Goal: Complete application form: Complete application form

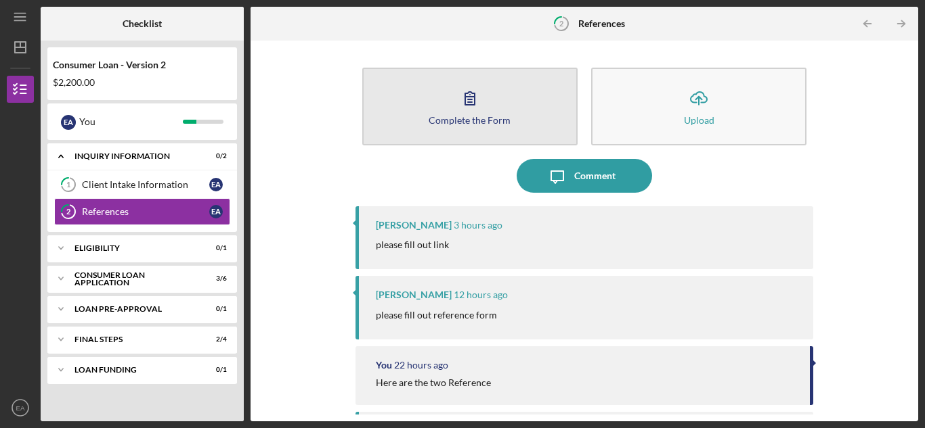
click at [438, 117] on div "Complete the Form" at bounding box center [469, 120] width 82 height 10
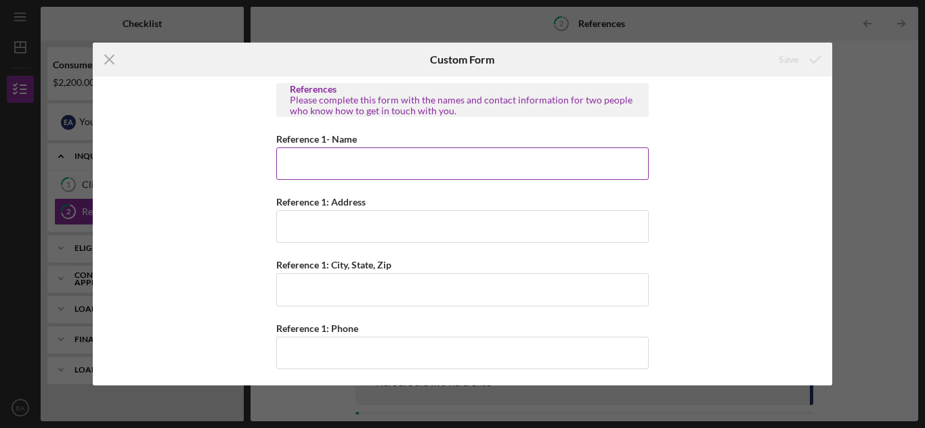
click at [312, 172] on input "Reference 1- Name" at bounding box center [462, 164] width 372 height 32
type input "Eason Ayers"
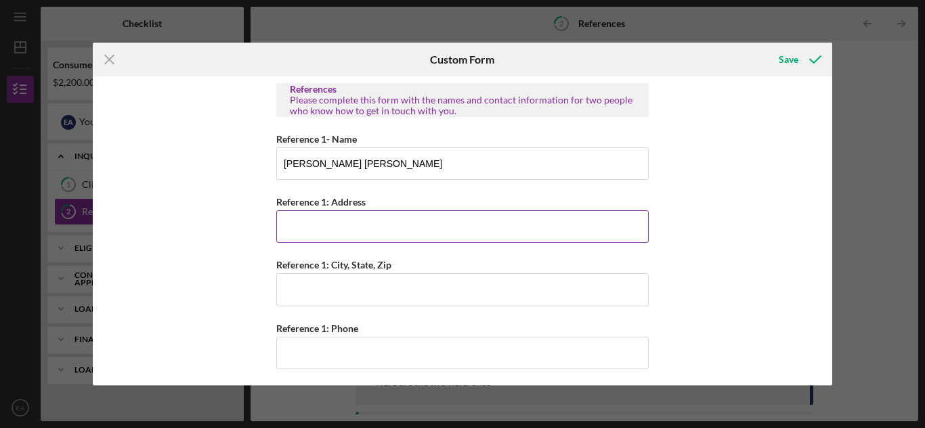
click at [305, 231] on input "Reference 1: Address" at bounding box center [462, 227] width 372 height 32
click at [307, 229] on input "Reference 1: Address" at bounding box center [462, 227] width 372 height 32
type input "671 Willow Pond Road"
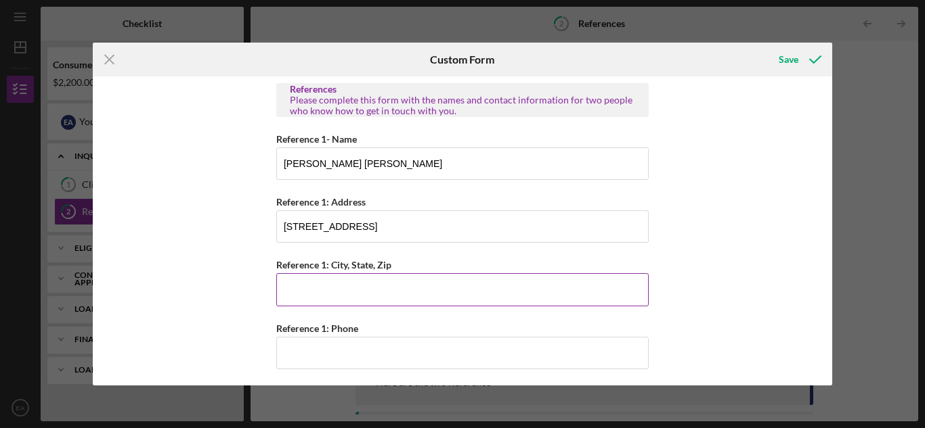
click at [303, 286] on input "Reference 1: City, State, Zip" at bounding box center [462, 289] width 372 height 32
click at [288, 291] on input "Ratoul IL." at bounding box center [462, 289] width 372 height 32
click at [286, 292] on input "Ratoul IL." at bounding box center [462, 289] width 372 height 32
click at [342, 295] on input "Rantoul IL." at bounding box center [462, 289] width 372 height 32
type input "Rantoul IL. 61866"
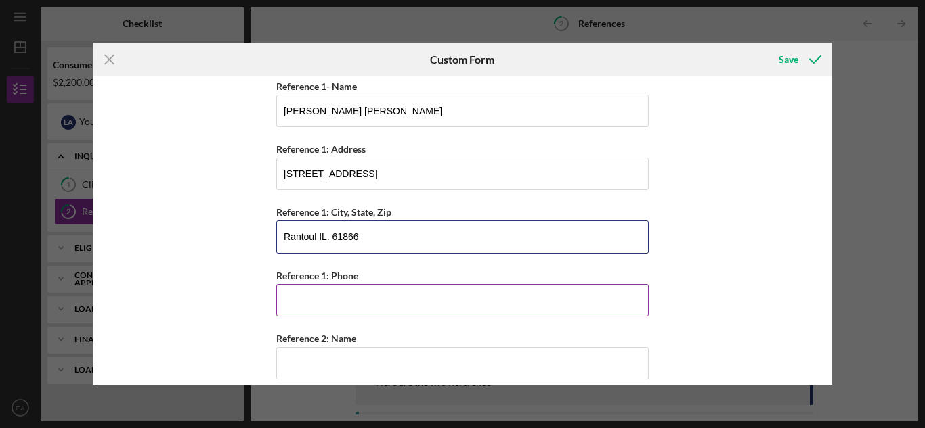
scroll to position [68, 0]
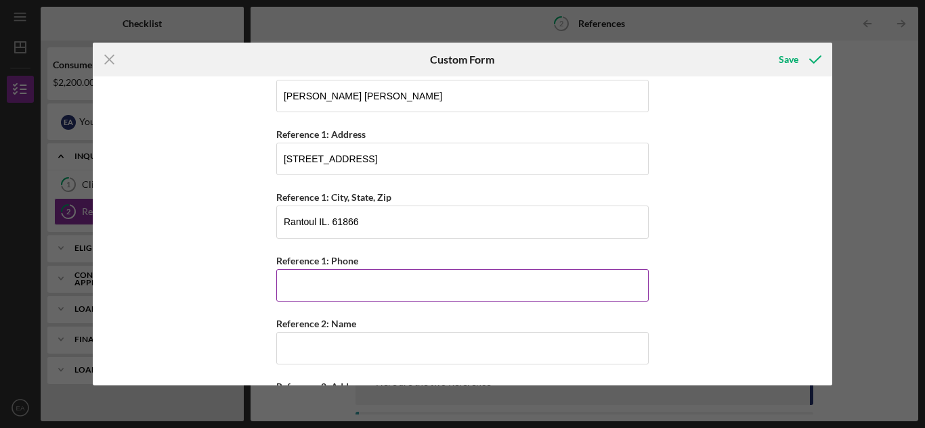
click at [310, 283] on input "Reference 1: Phone" at bounding box center [462, 285] width 372 height 32
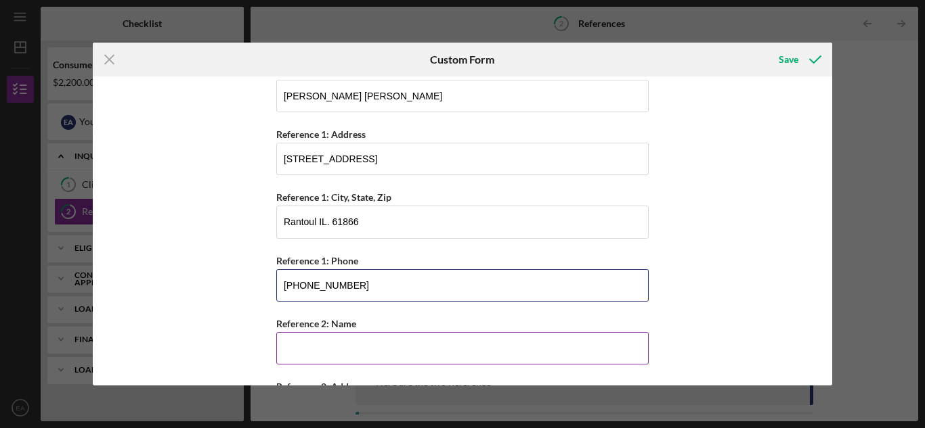
scroll to position [135, 0]
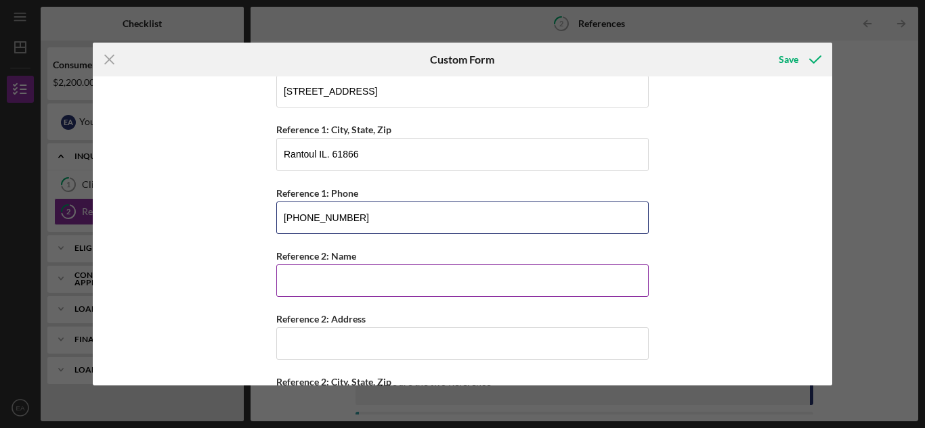
type input "(217) 402-8568"
click at [296, 286] on input "Reference 2: Name" at bounding box center [462, 281] width 372 height 32
type input "Aran"
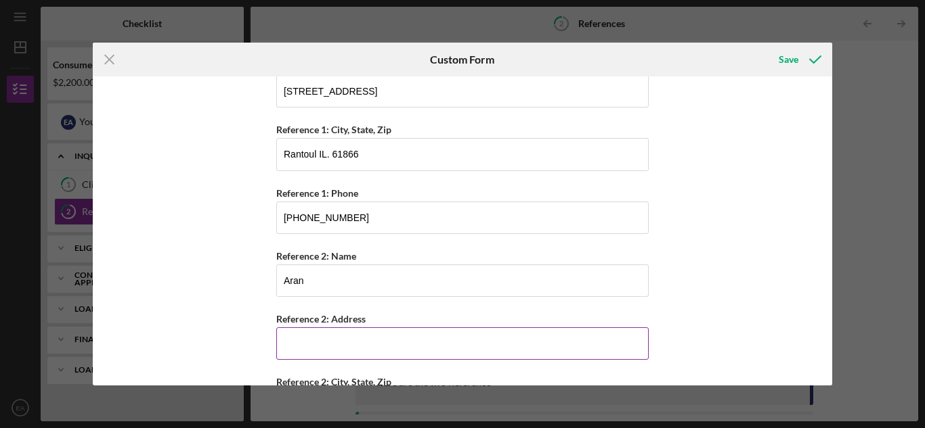
click at [326, 343] on input "Reference 2: Address" at bounding box center [462, 344] width 372 height 32
click at [301, 340] on input "Reference 2: Address" at bounding box center [462, 344] width 372 height 32
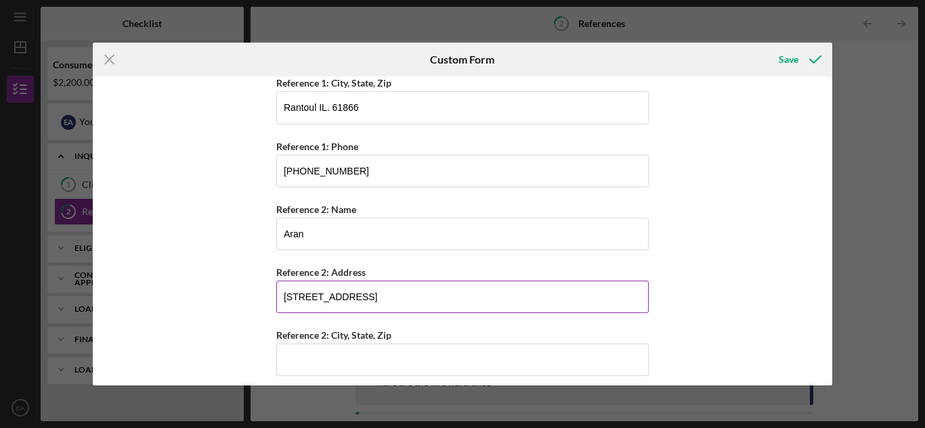
scroll to position [203, 0]
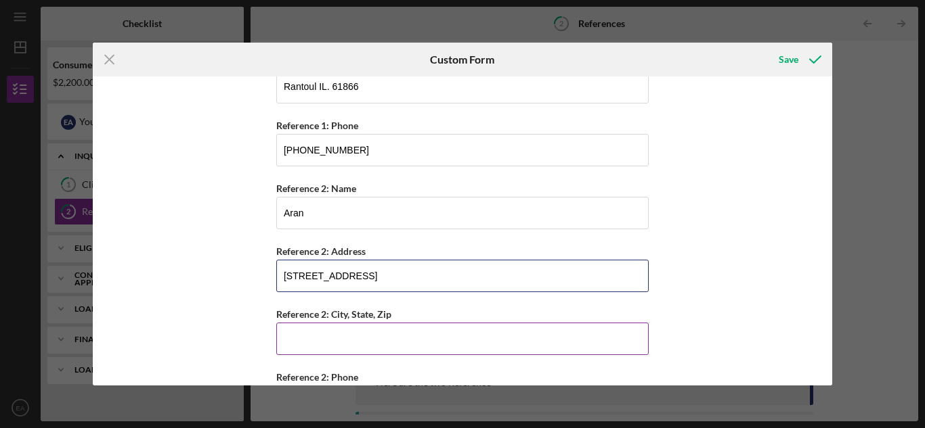
type input "204 EAST CHURCH STREET"
click at [334, 345] on input "Reference 2: City, State, Zip" at bounding box center [462, 339] width 372 height 32
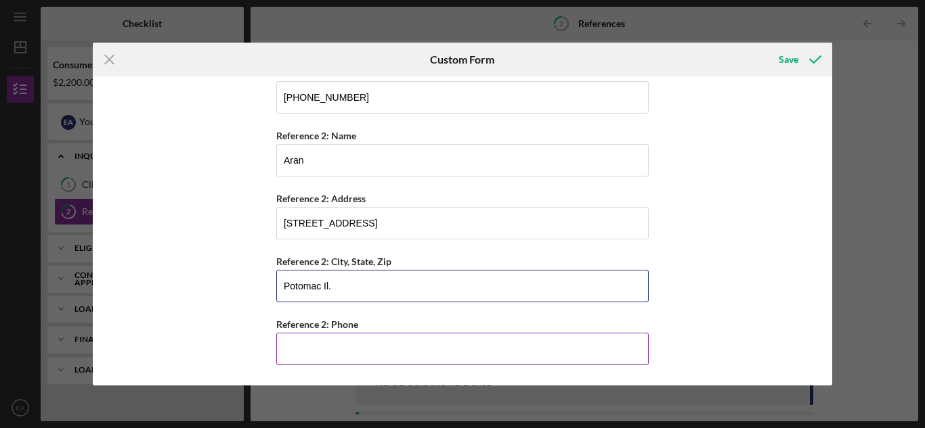
type input "Potomac Il."
click at [319, 357] on input "Reference 2: Phone" at bounding box center [462, 349] width 372 height 32
click at [315, 347] on input "Reference 2: Phone" at bounding box center [462, 349] width 372 height 32
type input "(217) 419-9632"
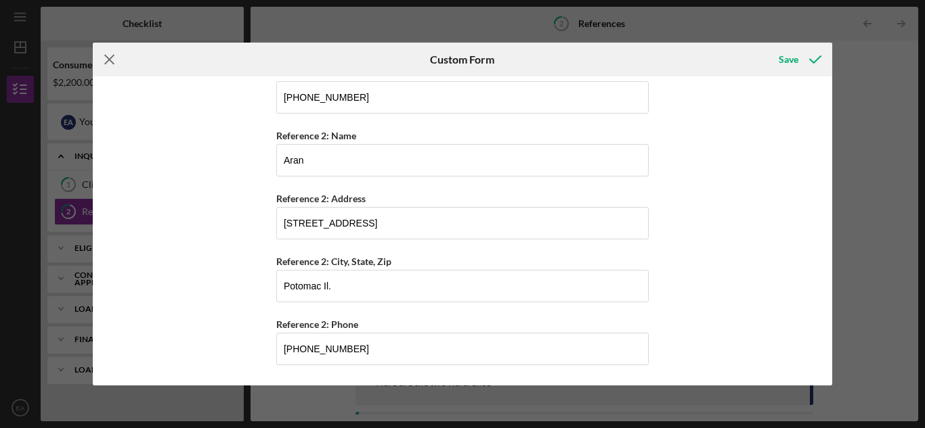
click at [109, 60] on line at bounding box center [109, 60] width 9 height 9
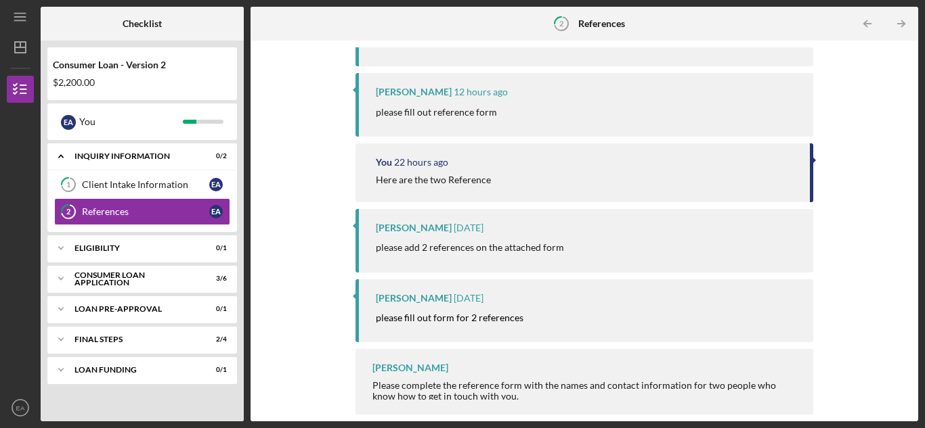
scroll to position [205, 0]
click at [219, 276] on div "Consumer Loan Application" at bounding box center [147, 279] width 146 height 8
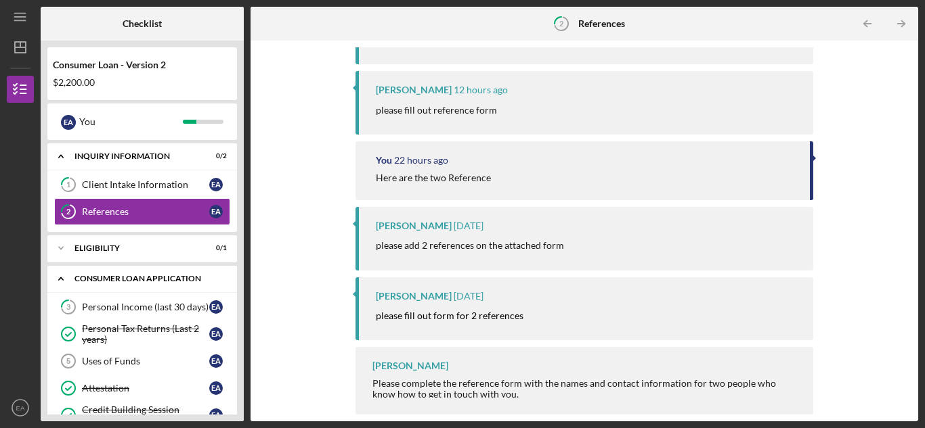
click at [219, 276] on div "Consumer Loan Application" at bounding box center [147, 279] width 146 height 8
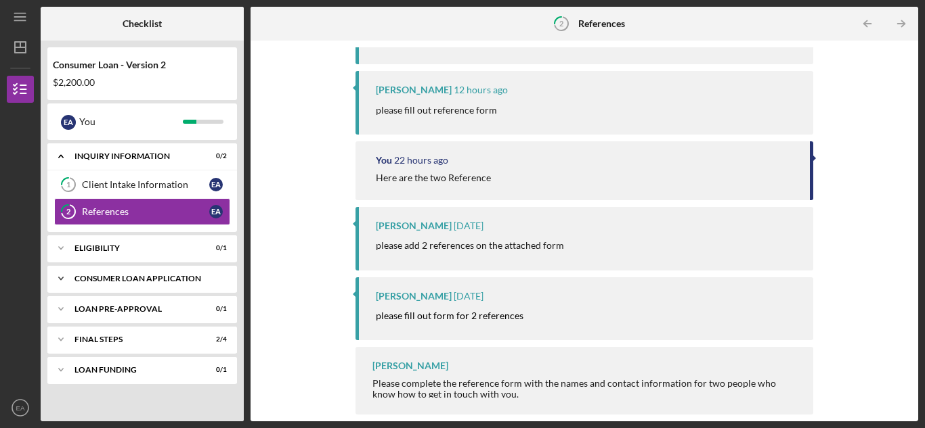
click at [219, 275] on div "Consumer Loan Application" at bounding box center [147, 279] width 146 height 8
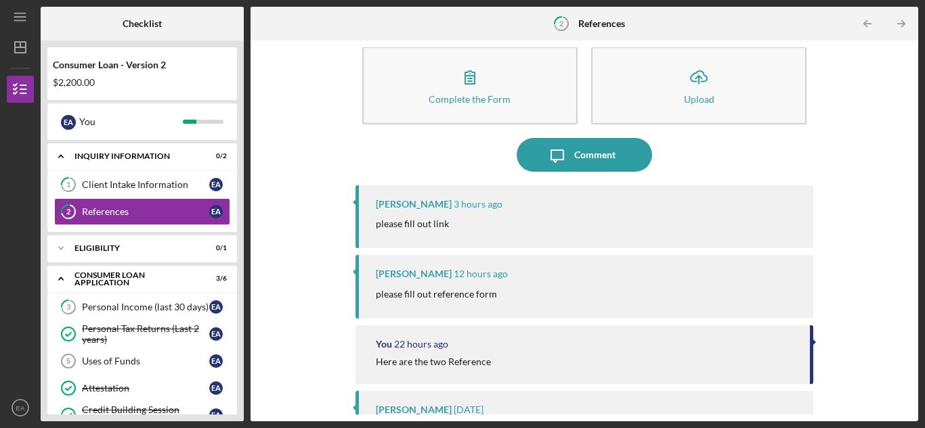
scroll to position [0, 0]
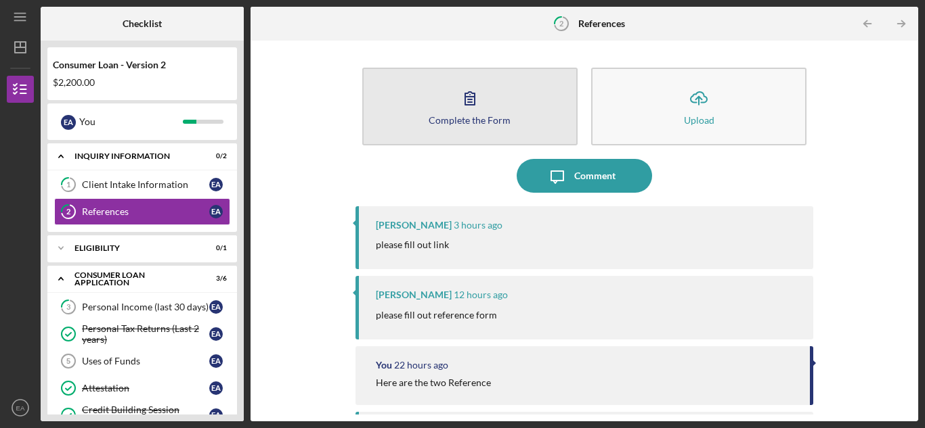
click at [458, 114] on button "Complete the Form Form" at bounding box center [469, 107] width 215 height 78
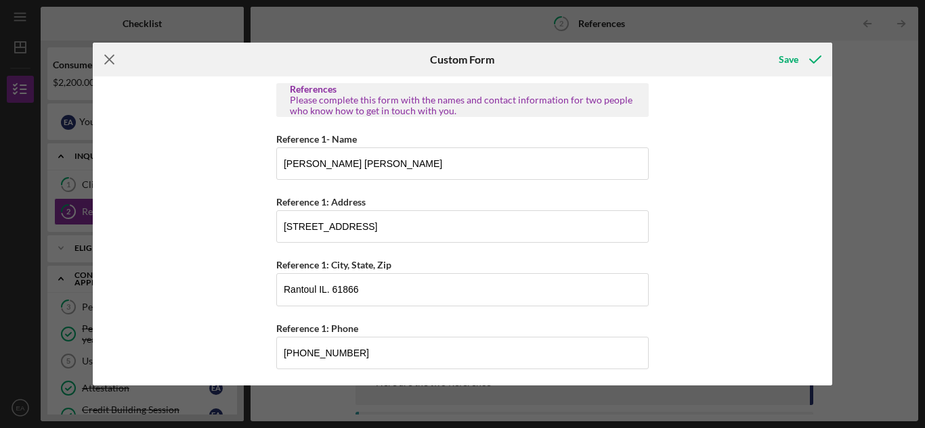
click at [108, 57] on icon "Icon/Menu Close" at bounding box center [110, 60] width 34 height 34
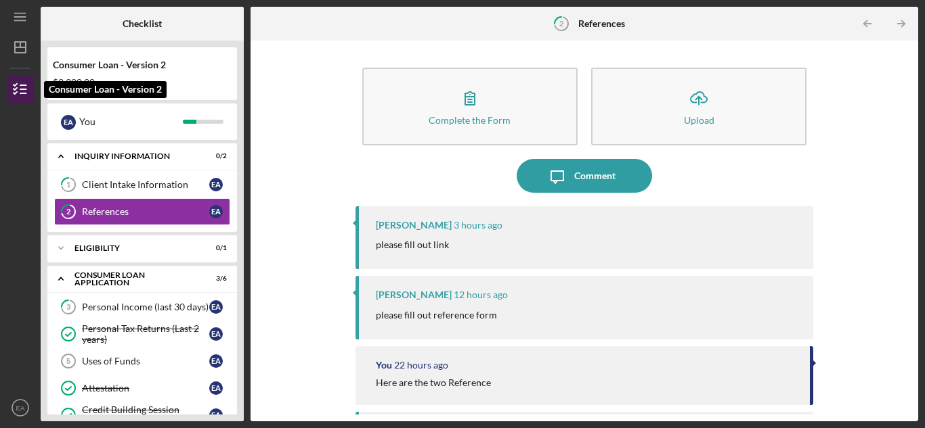
click at [18, 88] on icon "button" at bounding box center [20, 89] width 34 height 34
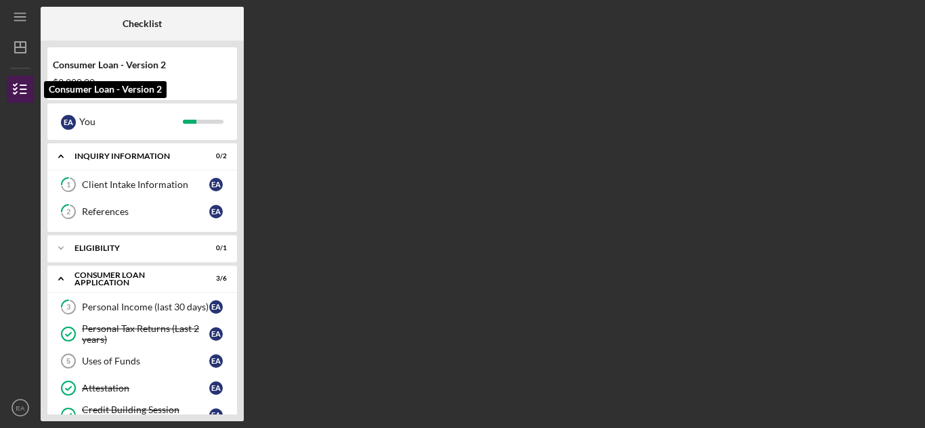
click at [19, 90] on icon "button" at bounding box center [20, 89] width 34 height 34
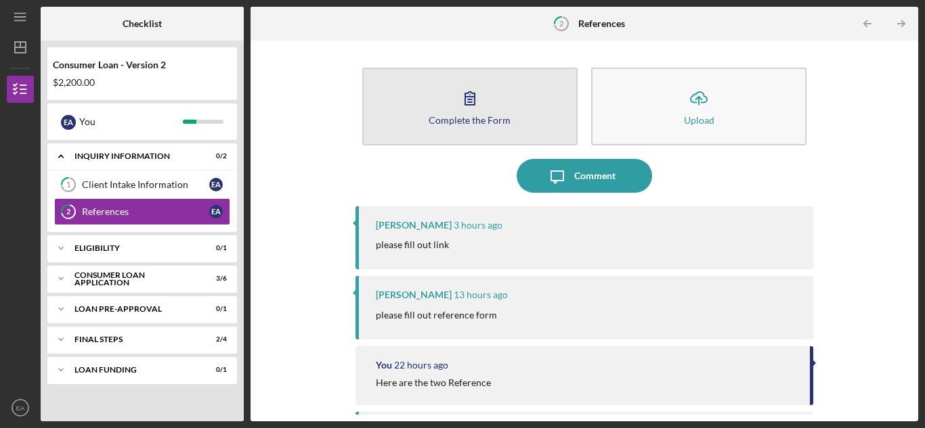
click at [434, 123] on div "Complete the Form" at bounding box center [469, 120] width 82 height 10
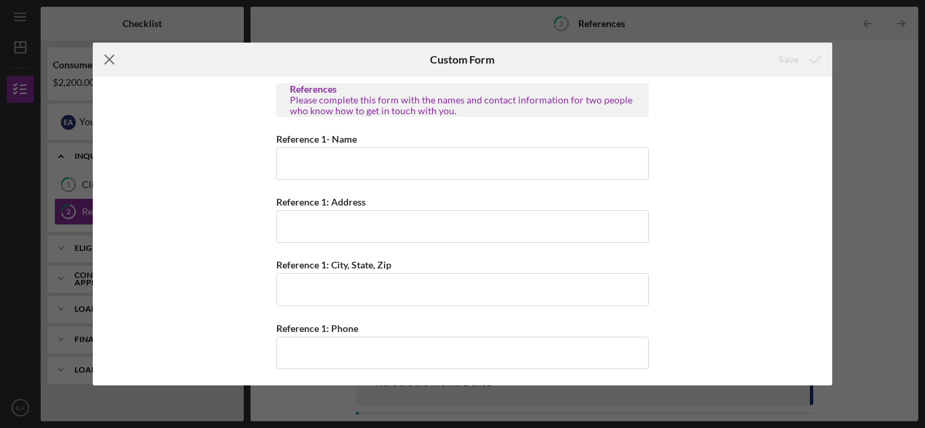
click at [108, 60] on icon "Icon/Menu Close" at bounding box center [110, 60] width 34 height 34
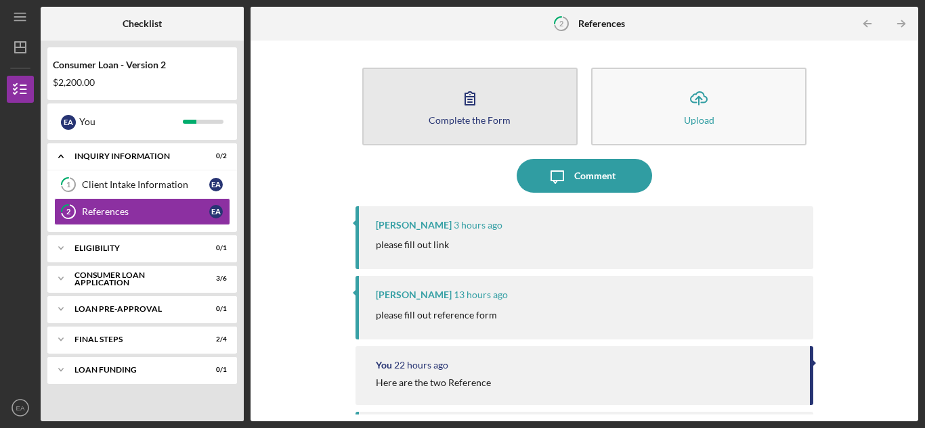
click at [460, 125] on div "Complete the Form" at bounding box center [469, 120] width 82 height 10
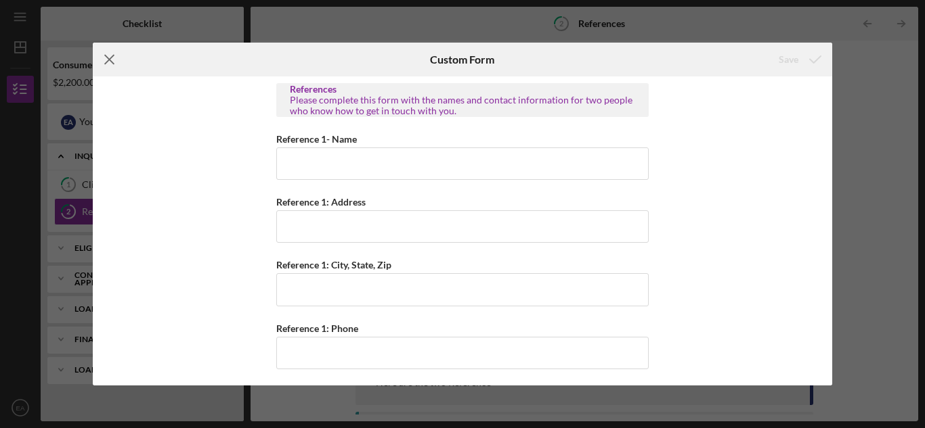
click at [108, 47] on icon "Icon/Menu Close" at bounding box center [110, 60] width 34 height 34
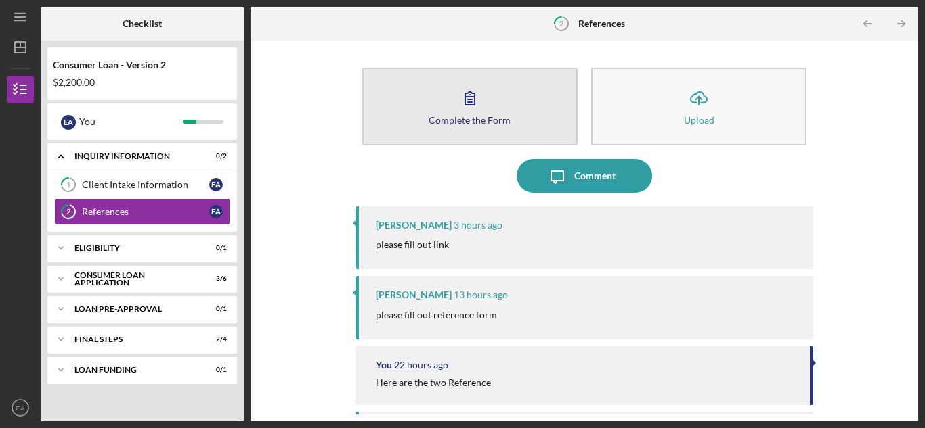
click at [426, 114] on button "Complete the Form Form" at bounding box center [469, 107] width 215 height 78
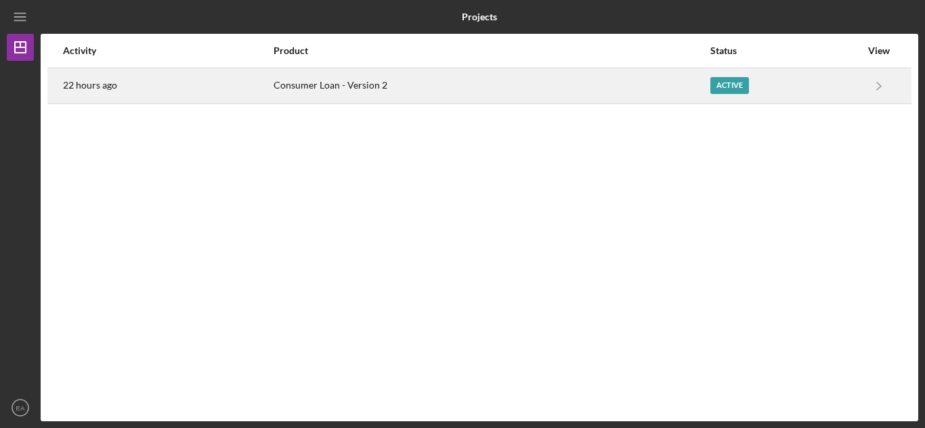
click at [724, 80] on div "Active" at bounding box center [729, 85] width 39 height 17
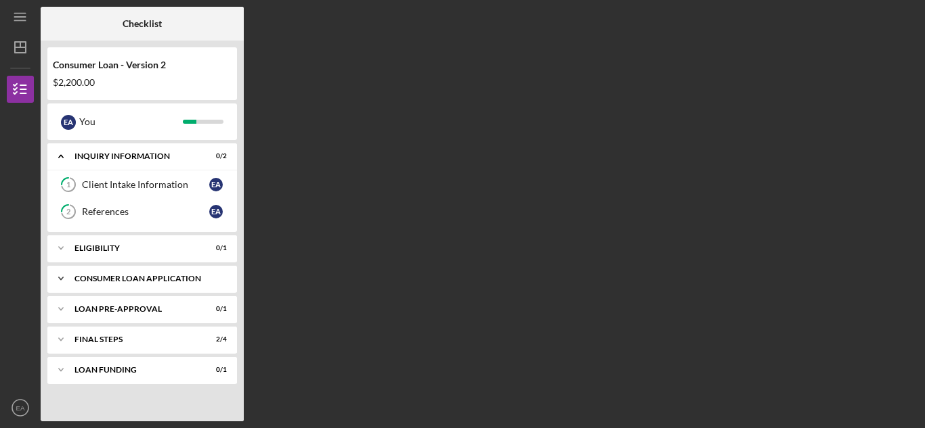
click at [220, 277] on div "Consumer Loan Application" at bounding box center [150, 279] width 152 height 8
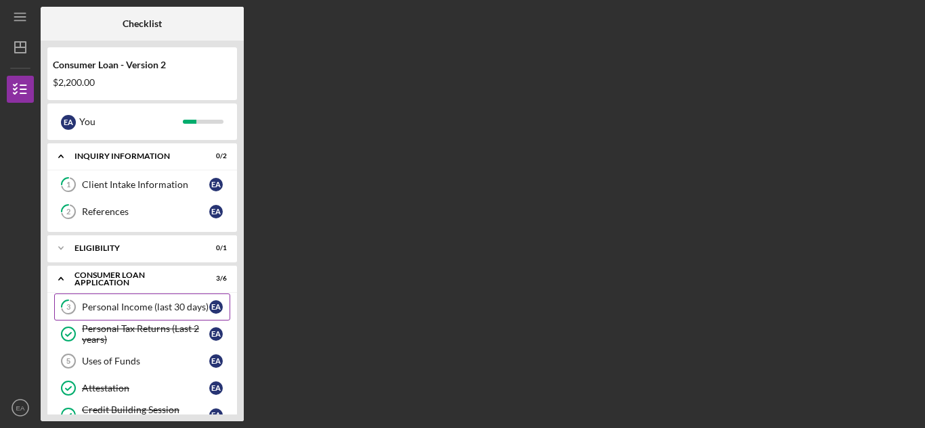
click at [135, 301] on link "3 Personal Income (last 30 days) E A" at bounding box center [142, 307] width 176 height 27
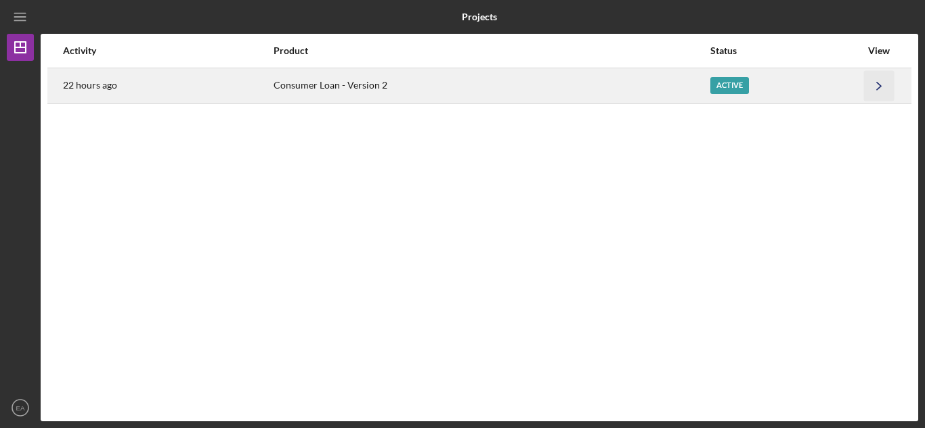
click at [880, 84] on icon "Icon/Navigate" at bounding box center [879, 85] width 30 height 30
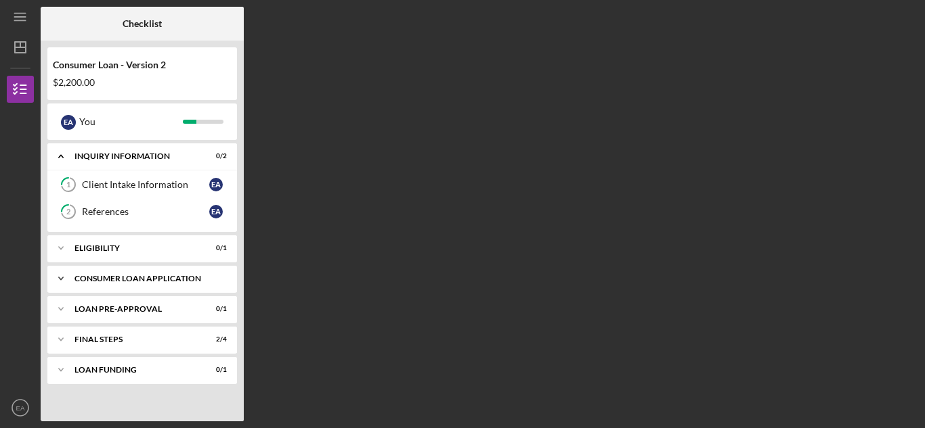
click at [163, 280] on div "Consumer Loan Application" at bounding box center [147, 279] width 146 height 8
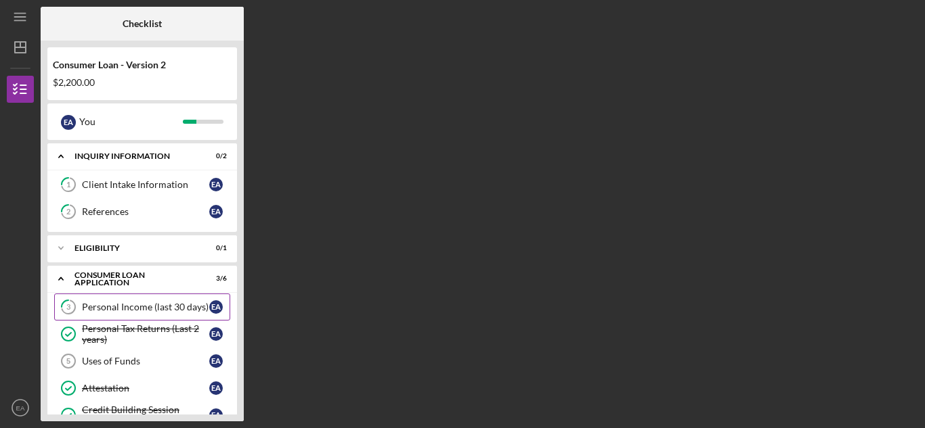
click at [142, 304] on div "Personal Income (last 30 days)" at bounding box center [145, 307] width 127 height 11
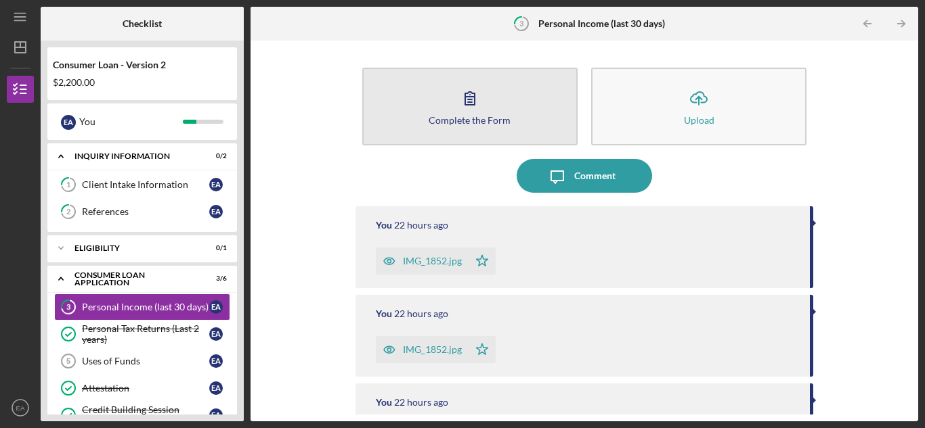
click at [470, 108] on icon "button" at bounding box center [470, 98] width 34 height 34
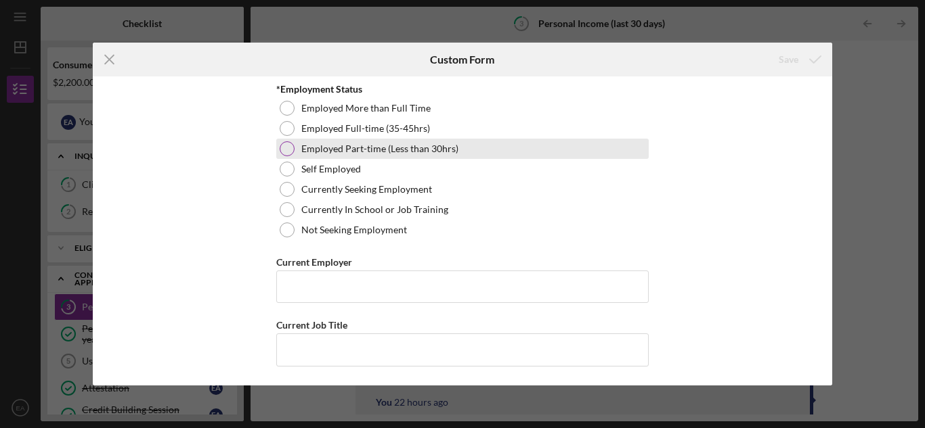
scroll to position [68, 0]
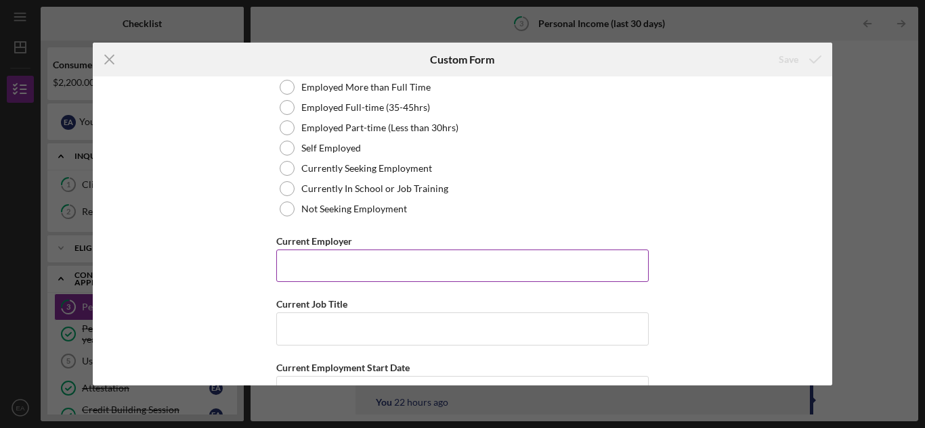
click at [303, 269] on input "Current Employer" at bounding box center [462, 266] width 372 height 32
type input "Exela Teachnolog"
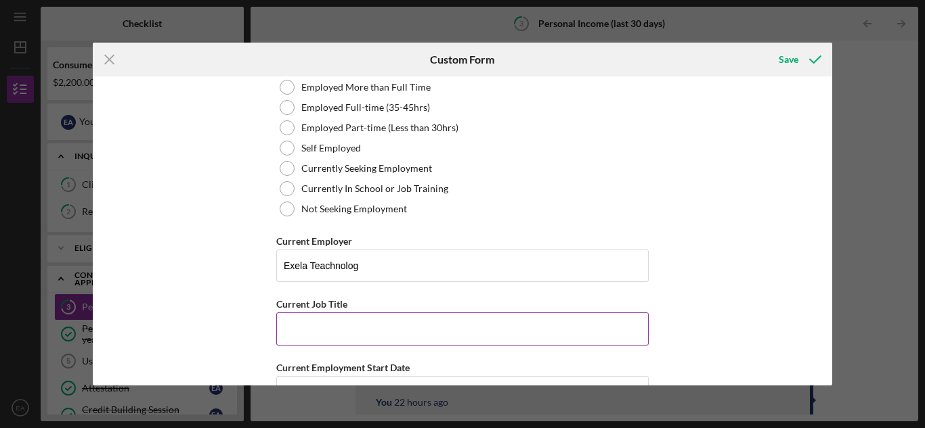
click at [307, 334] on input "Current Job Title" at bounding box center [462, 329] width 372 height 32
type input "Film Spec."
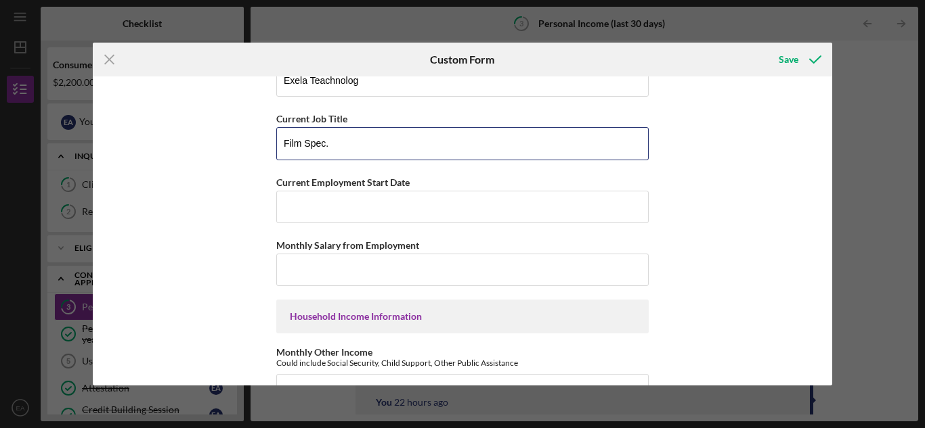
scroll to position [271, 0]
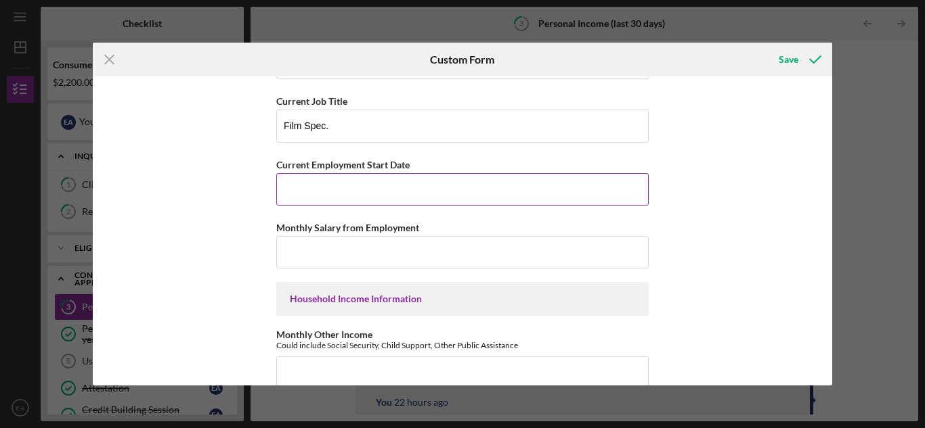
click at [307, 185] on input "Current Employment Start Date" at bounding box center [462, 189] width 372 height 32
type input "11/09/20"
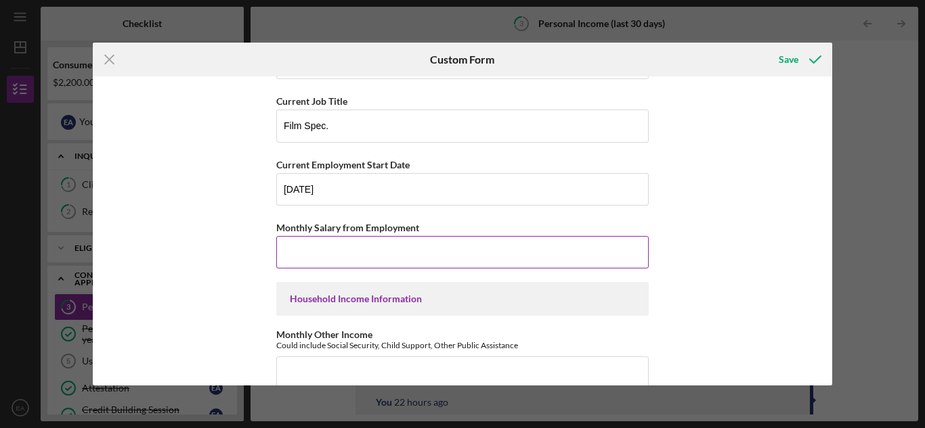
click at [319, 252] on input "Monthly Salary from Employment" at bounding box center [462, 252] width 372 height 32
type input "$2,028"
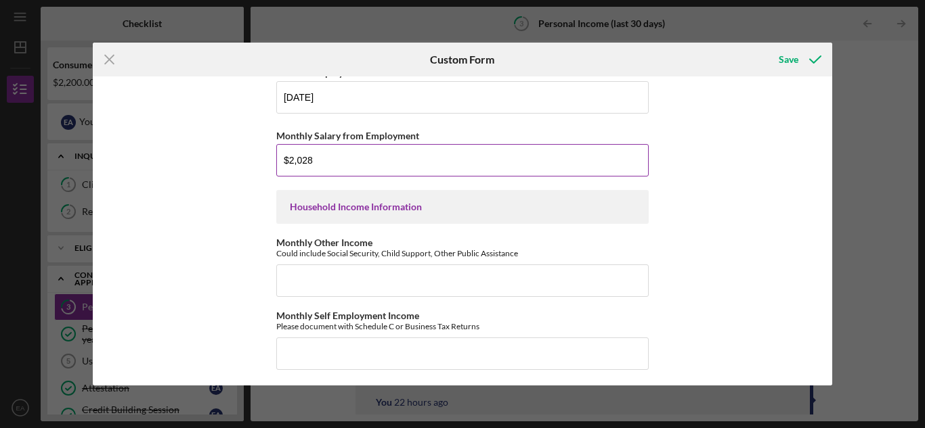
scroll to position [406, 0]
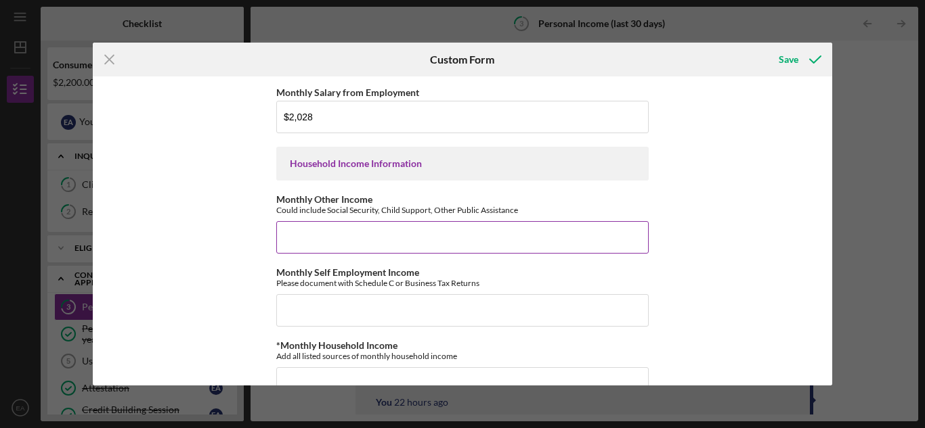
click at [313, 242] on input "Monthly Other Income" at bounding box center [462, 237] width 372 height 32
type input "$1,161"
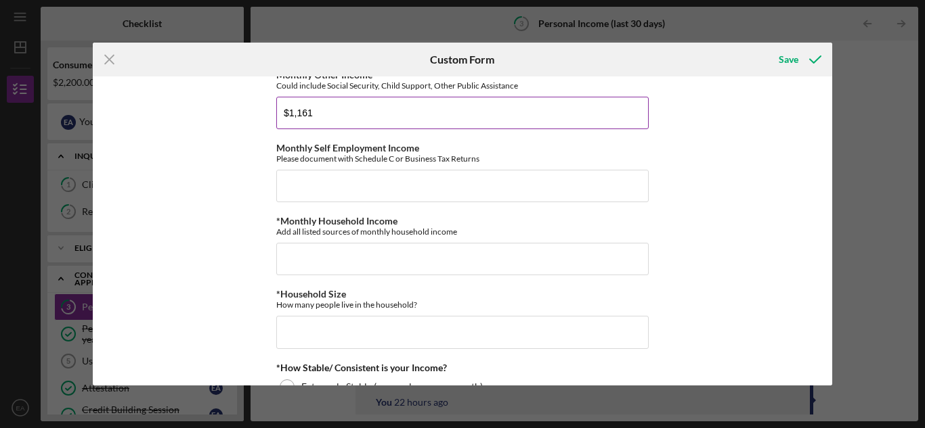
scroll to position [541, 0]
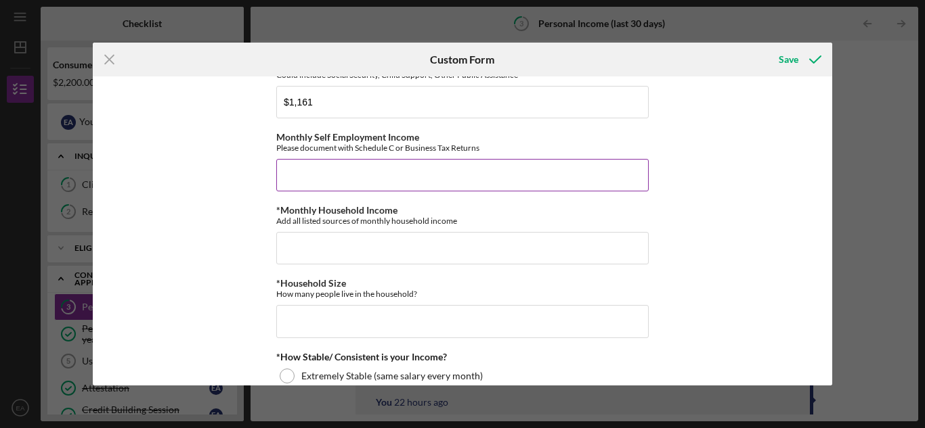
click at [303, 181] on input "Monthly Self Employment Income" at bounding box center [462, 175] width 372 height 32
type input "$0"
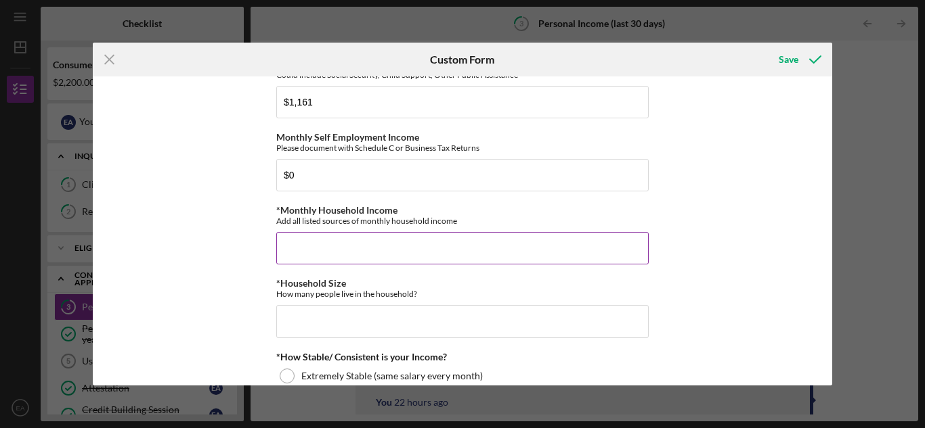
click at [305, 250] on input "*Monthly Household Income" at bounding box center [462, 248] width 372 height 32
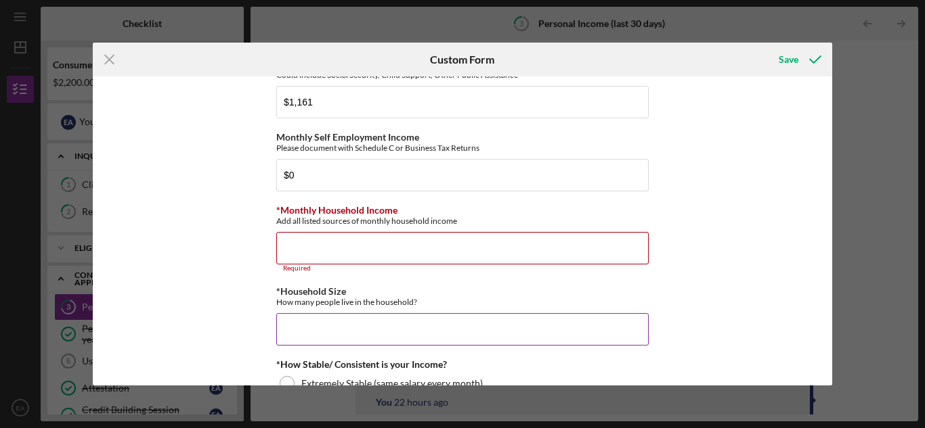
click at [326, 319] on input "*Household Size" at bounding box center [462, 329] width 372 height 32
type input "1"
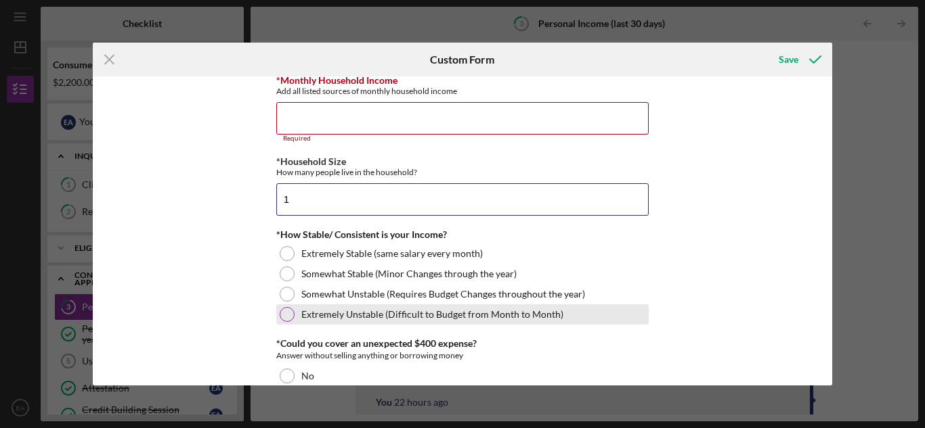
scroll to position [677, 0]
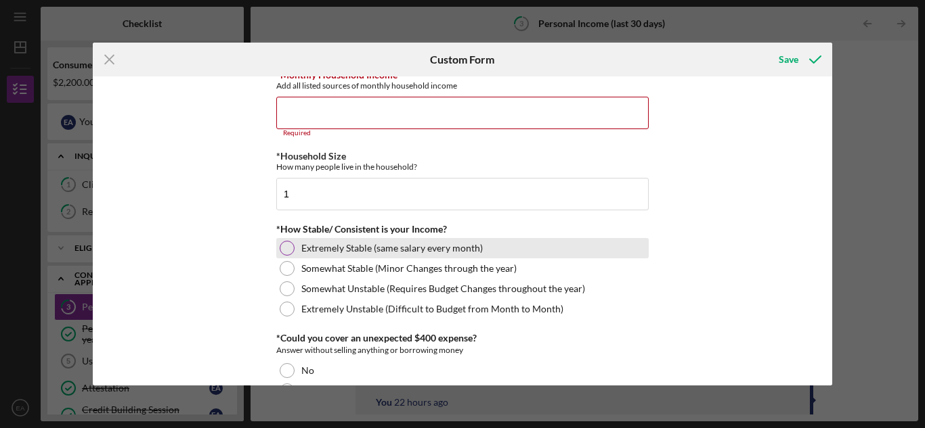
click at [285, 248] on div at bounding box center [287, 248] width 15 height 15
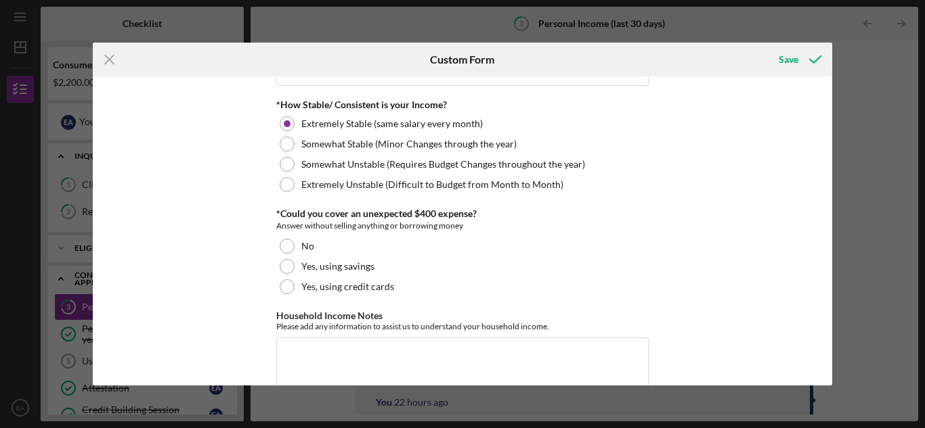
scroll to position [812, 0]
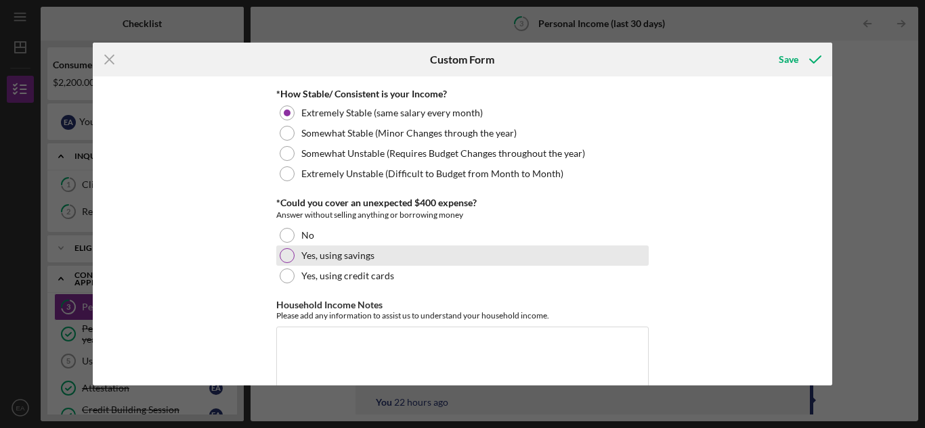
drag, startPoint x: 282, startPoint y: 254, endPoint x: 332, endPoint y: 267, distance: 51.9
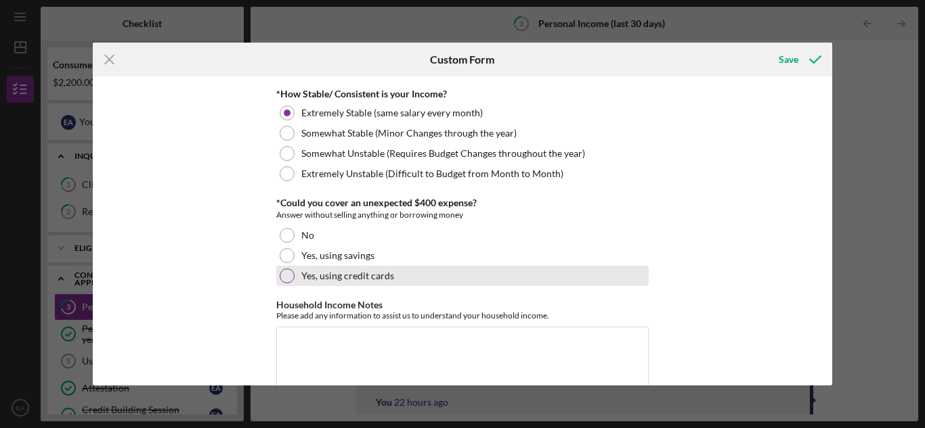
click at [283, 254] on div at bounding box center [287, 255] width 15 height 15
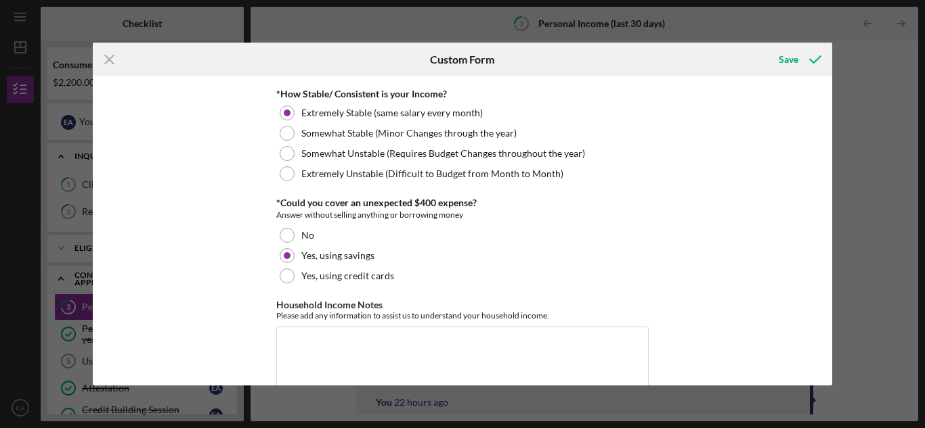
scroll to position [841, 0]
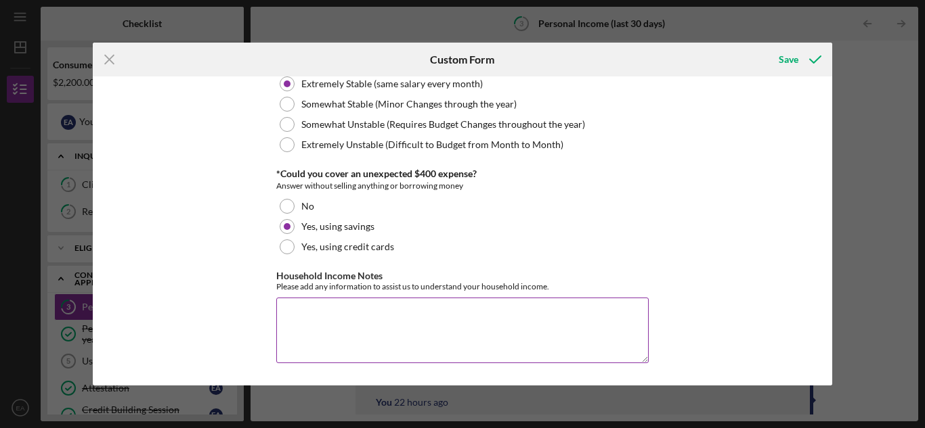
click at [290, 324] on textarea "Household Income Notes" at bounding box center [462, 330] width 372 height 65
click at [294, 320] on textarea "Socuial" at bounding box center [462, 330] width 372 height 65
click at [288, 315] on textarea "Socuial" at bounding box center [462, 330] width 372 height 65
click at [353, 316] on textarea "Social" at bounding box center [462, 330] width 372 height 65
click at [313, 315] on textarea "Social Sectuirty" at bounding box center [462, 330] width 372 height 65
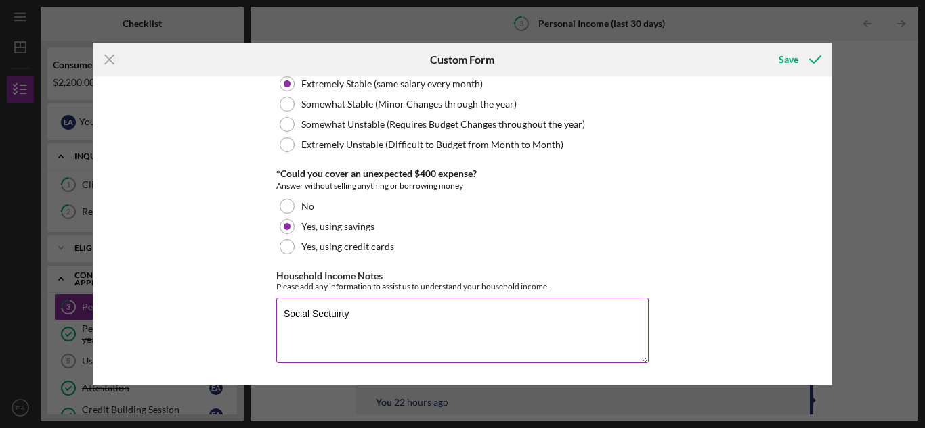
click at [316, 317] on textarea "Social Sectuirty" at bounding box center [462, 330] width 372 height 65
click at [364, 314] on textarea "Social Security, in furlow" at bounding box center [462, 330] width 372 height 65
type textarea "Social Security, in furlough from my job"
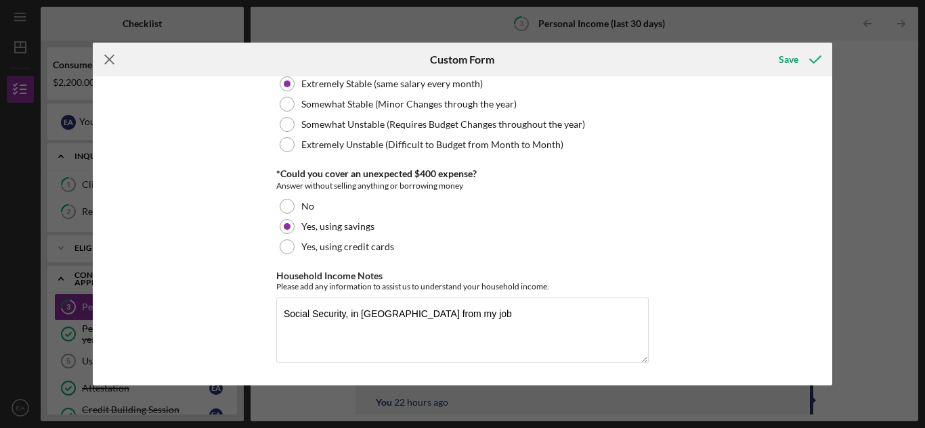
click at [111, 54] on icon "Icon/Menu Close" at bounding box center [110, 60] width 34 height 34
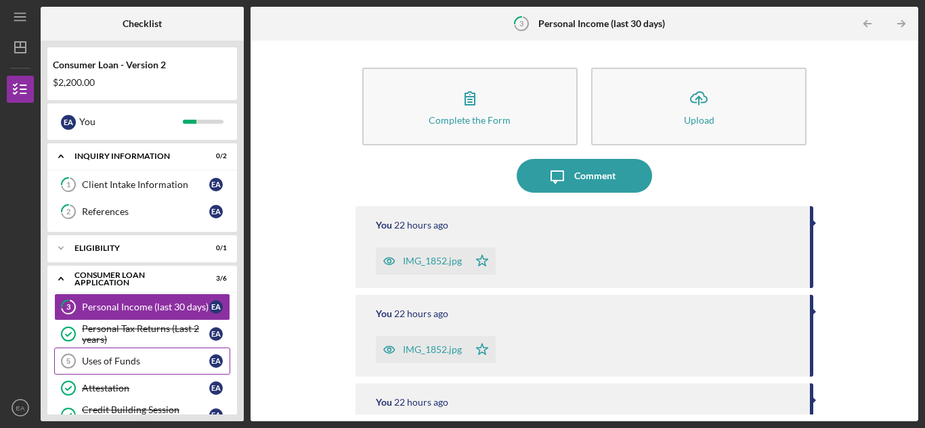
click at [213, 354] on link "Uses of Funds 5 Uses of Funds E A" at bounding box center [142, 361] width 176 height 27
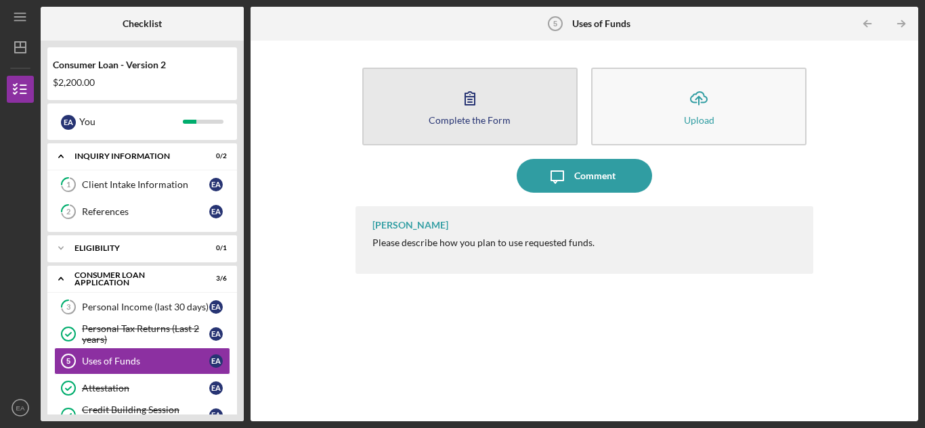
click at [446, 108] on button "Complete the Form Form" at bounding box center [469, 107] width 215 height 78
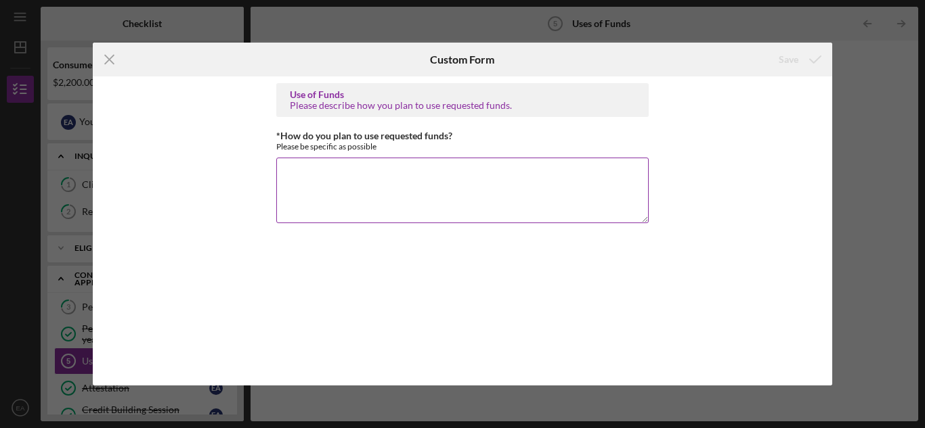
click at [309, 180] on textarea "*How do you plan to use requested funds?" at bounding box center [462, 190] width 372 height 65
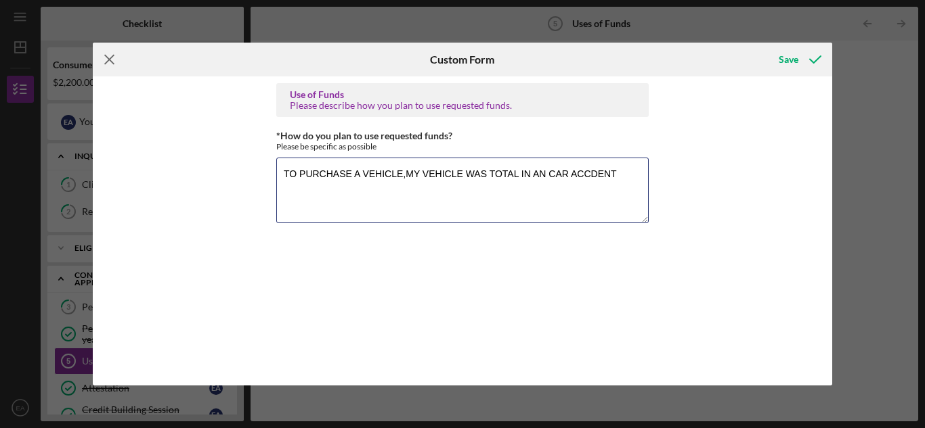
type textarea "TO PURCHASE A VEHICLE,MY VEHICLE WAS TOTAL IN AN CAR ACCDENT"
click at [108, 63] on icon "Icon/Menu Close" at bounding box center [110, 60] width 34 height 34
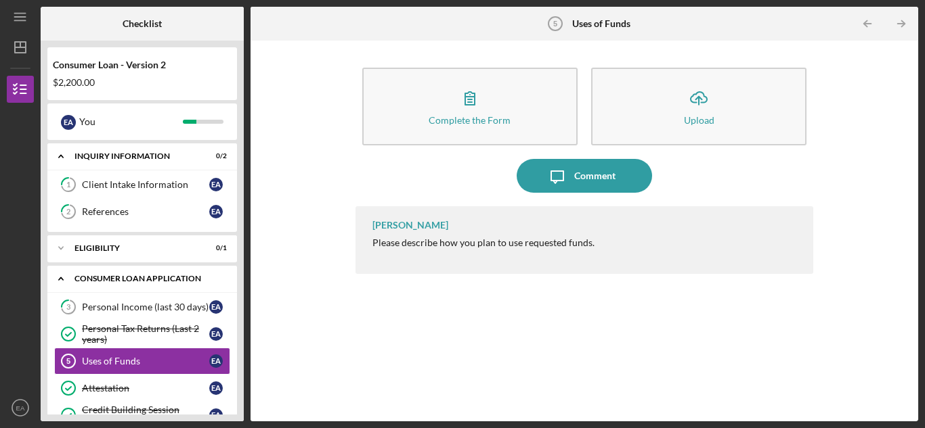
click at [94, 271] on div "Icon/Expander Consumer Loan Application 3 / 6" at bounding box center [142, 279] width 190 height 28
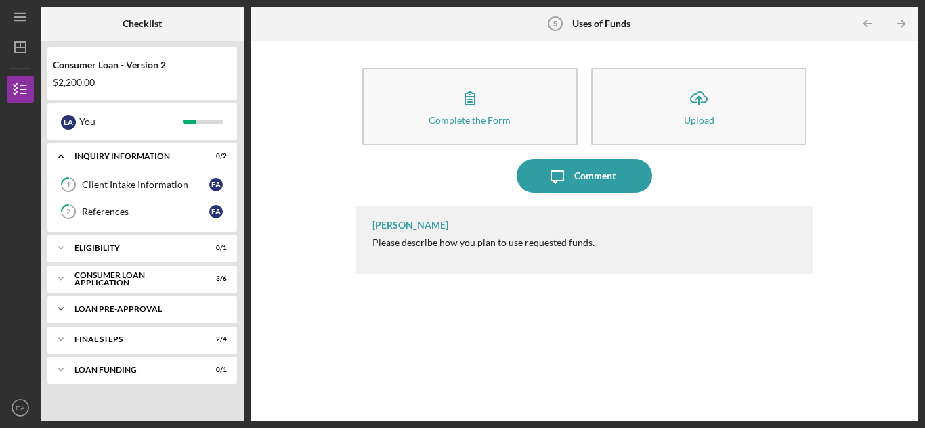
click at [177, 311] on div "Loan Pre-Approval" at bounding box center [147, 309] width 146 height 8
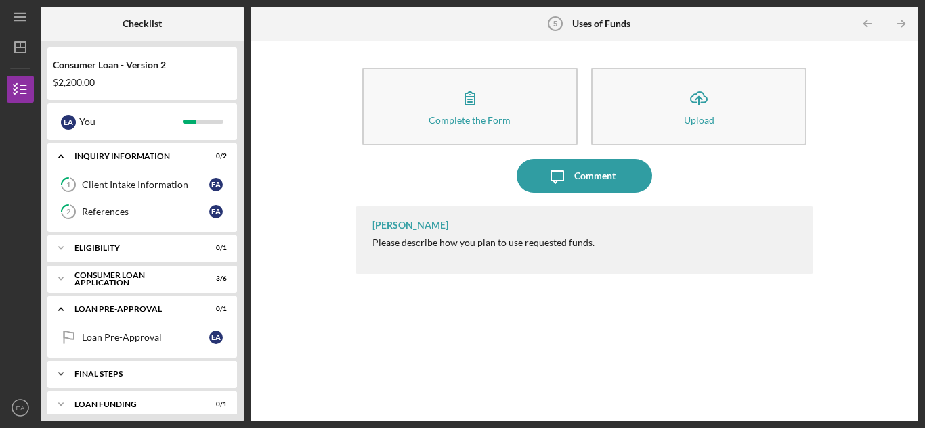
click at [175, 371] on div "FINAL STEPS" at bounding box center [147, 374] width 146 height 8
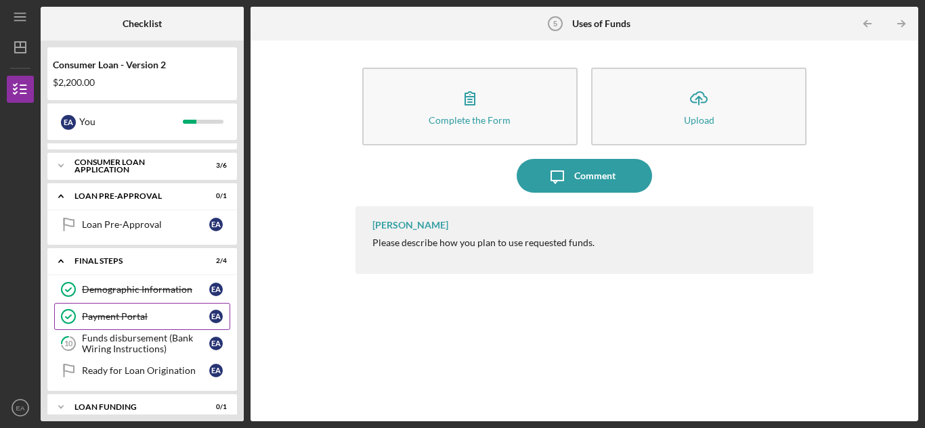
scroll to position [127, 0]
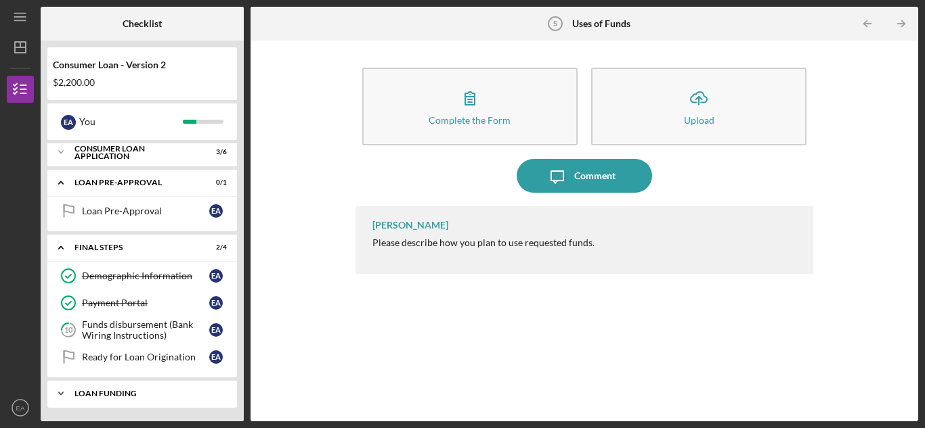
click at [142, 391] on div "Loan Funding" at bounding box center [147, 394] width 146 height 8
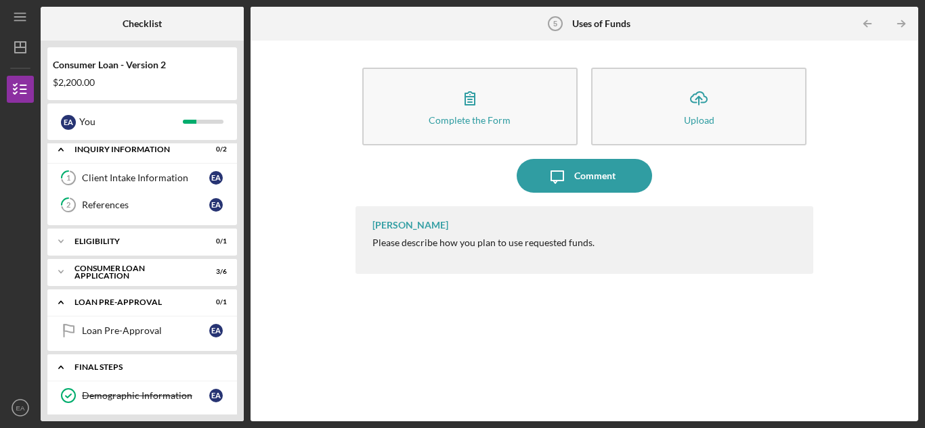
scroll to position [0, 0]
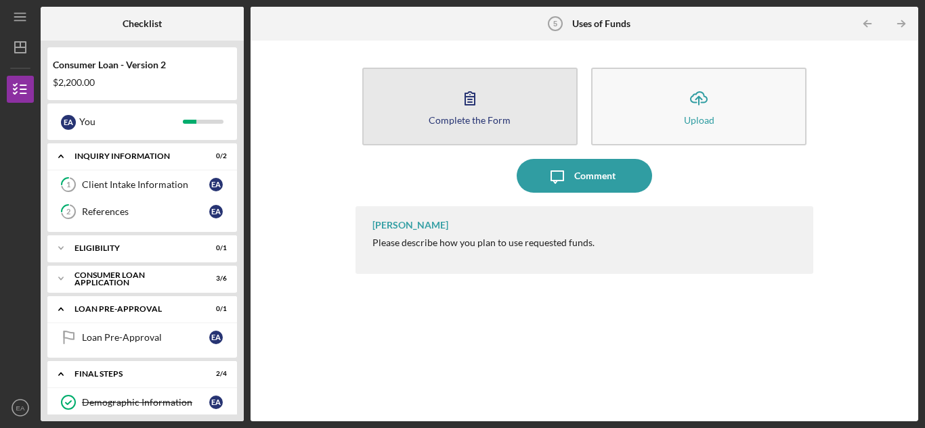
click at [456, 120] on div "Complete the Form" at bounding box center [469, 120] width 82 height 10
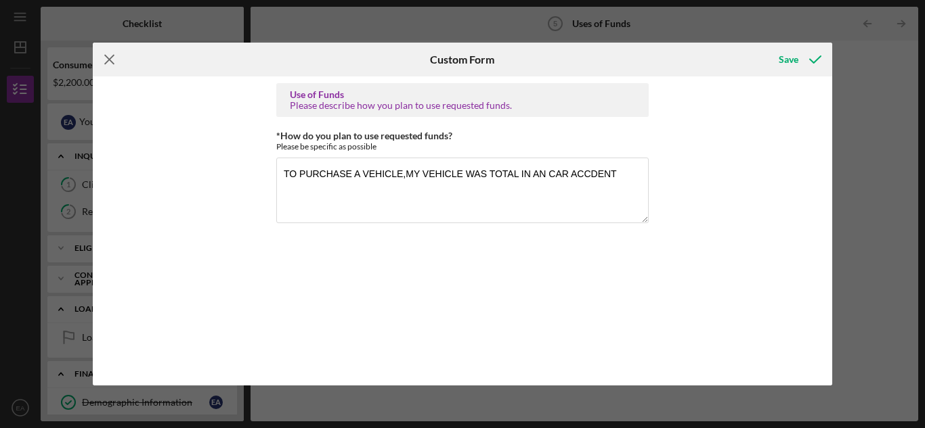
click at [110, 56] on icon "Icon/Menu Close" at bounding box center [110, 60] width 34 height 34
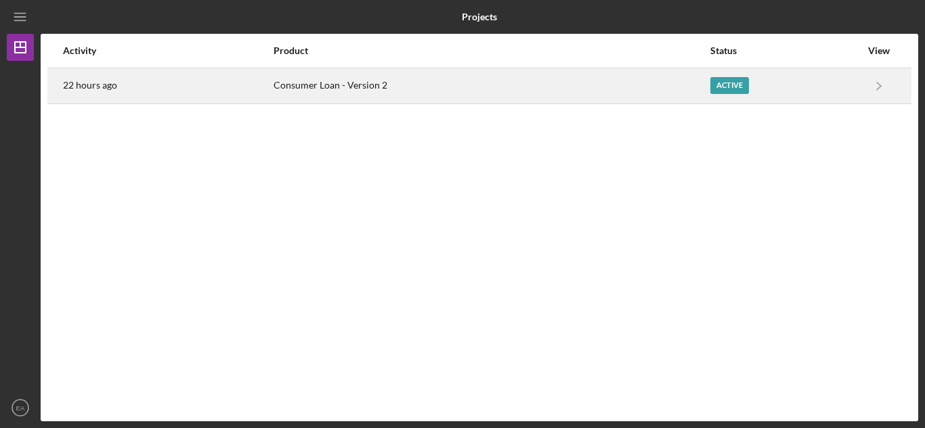
click at [726, 81] on div "Active" at bounding box center [729, 85] width 39 height 17
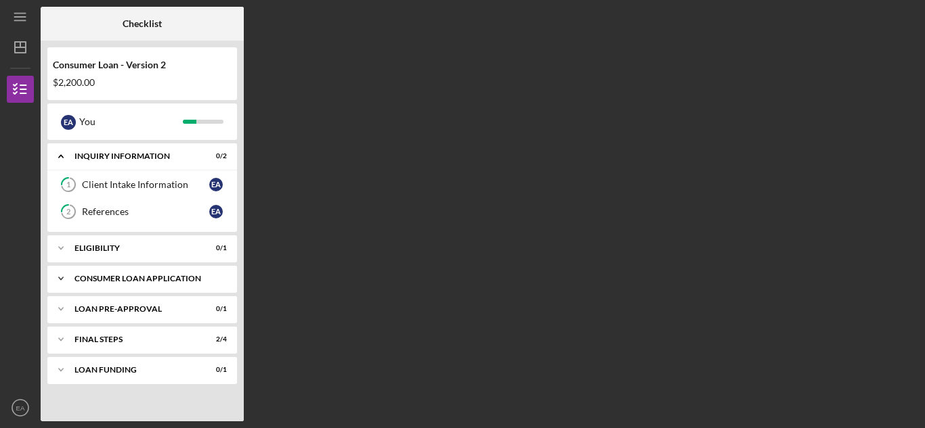
click at [201, 275] on div "Consumer Loan Application" at bounding box center [147, 279] width 146 height 8
